Goal: Information Seeking & Learning: Learn about a topic

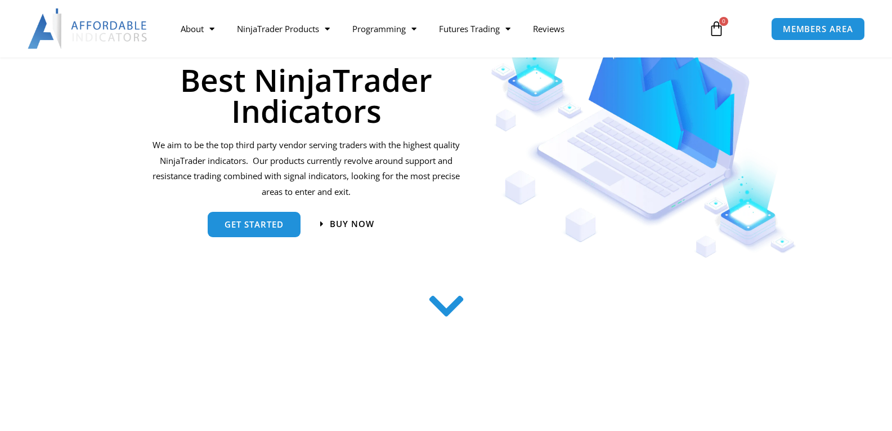
scroll to position [150, 0]
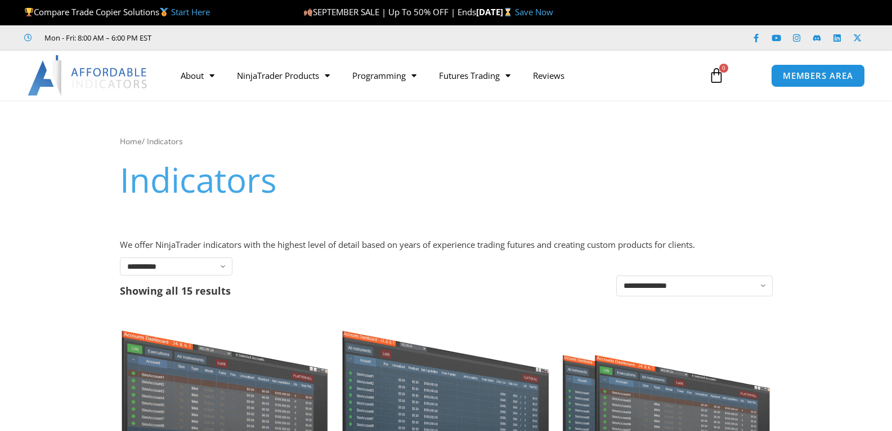
click at [136, 140] on link "Home" at bounding box center [131, 141] width 22 height 11
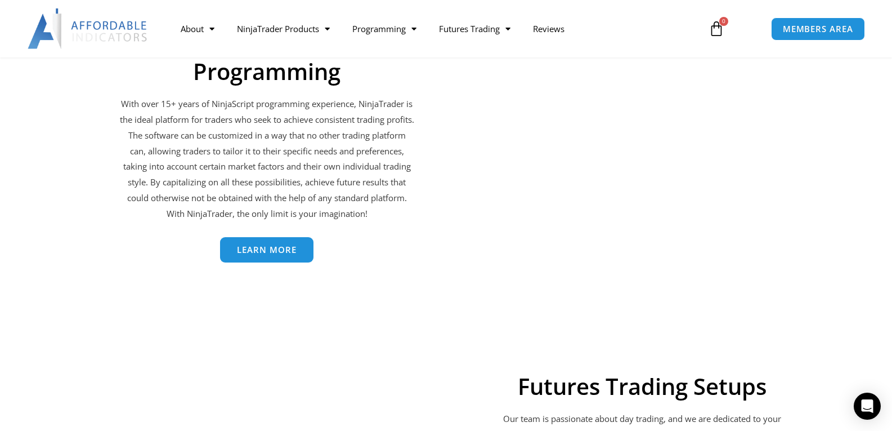
scroll to position [2101, 0]
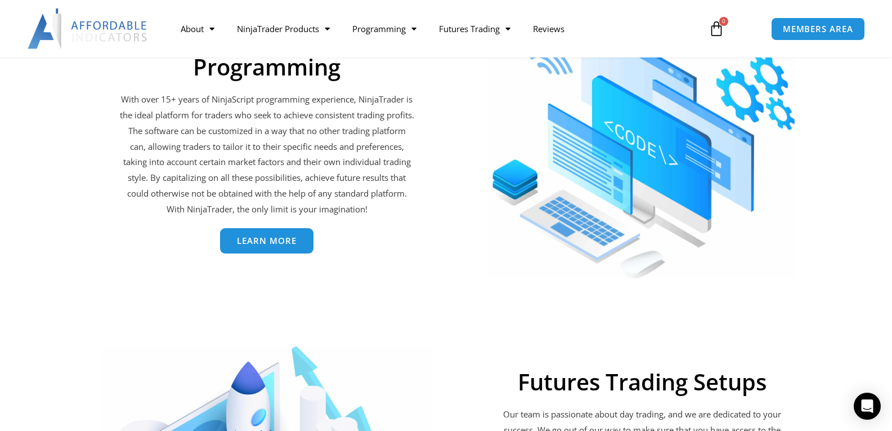
click at [251, 234] on link "Learn More" at bounding box center [266, 241] width 93 height 25
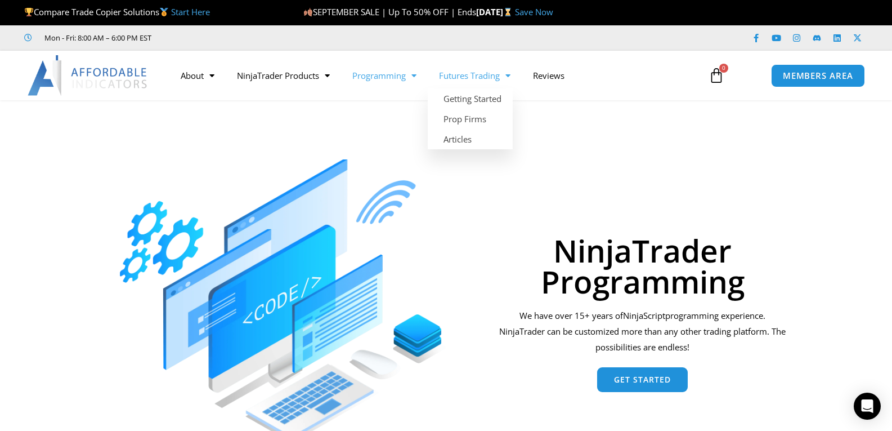
click at [510, 76] on span "Menu" at bounding box center [505, 76] width 11 height 20
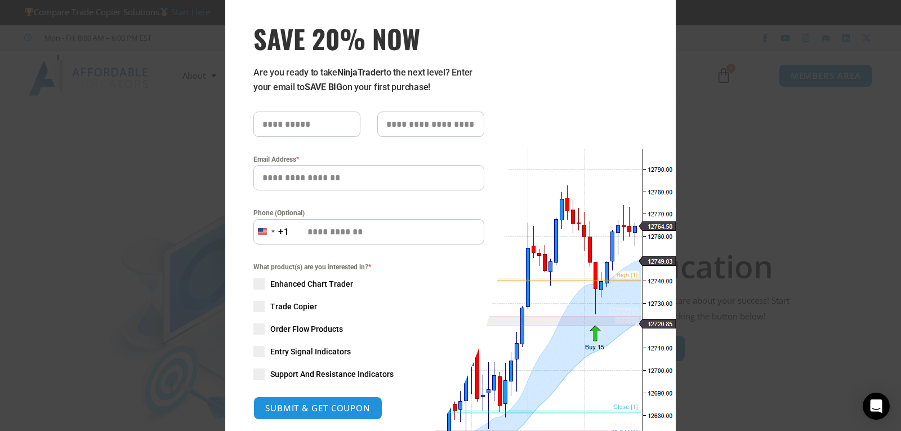
scroll to position [150, 0]
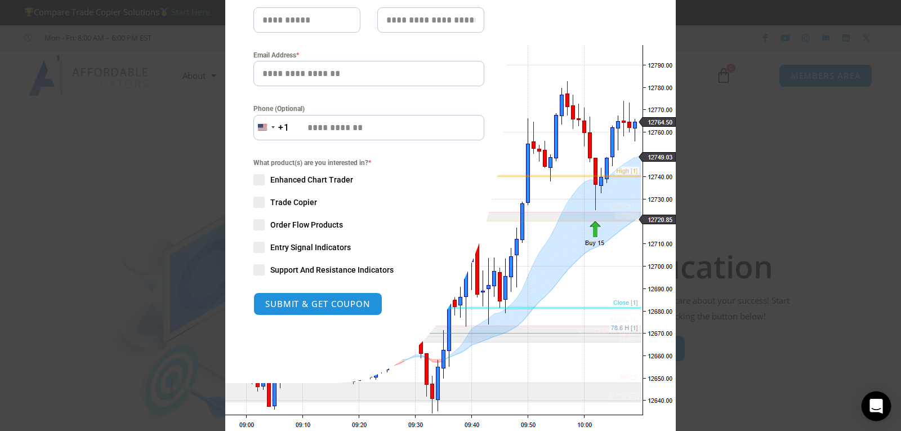
click at [882, 401] on icon "Open Intercom Messenger" at bounding box center [875, 406] width 15 height 15
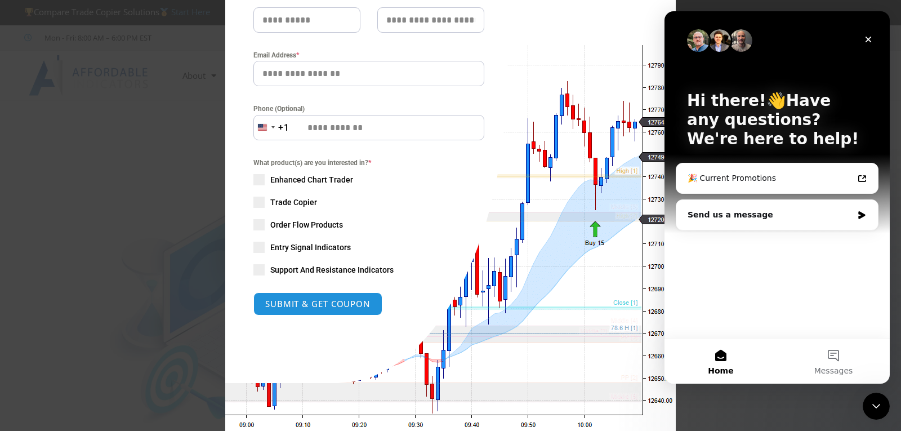
scroll to position [0, 0]
click at [382, 54] on label "Email Address *" at bounding box center [368, 55] width 231 height 11
